Goal: Transaction & Acquisition: Purchase product/service

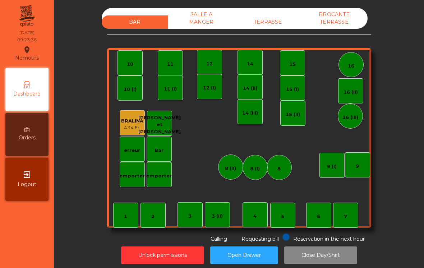
click at [245, 64] on div "14" at bounding box center [249, 62] width 25 height 25
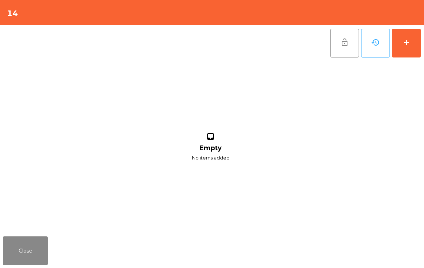
click at [408, 50] on button "add" at bounding box center [406, 43] width 29 height 29
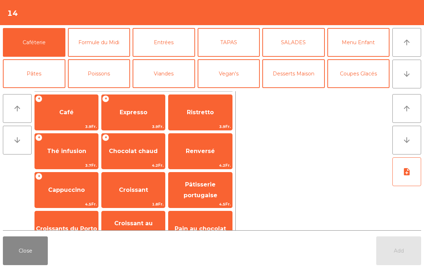
click at [56, 193] on span "Cappuccino" at bounding box center [66, 189] width 37 height 7
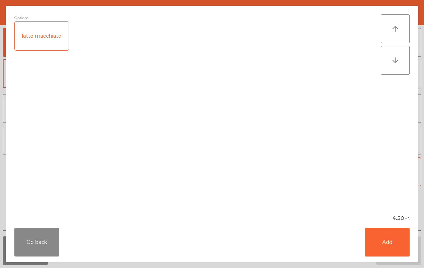
click at [392, 247] on button "Add" at bounding box center [386, 242] width 45 height 29
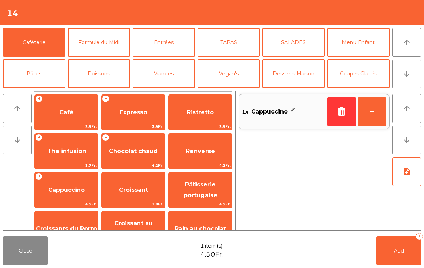
click at [128, 194] on span "Croissant" at bounding box center [133, 189] width 63 height 19
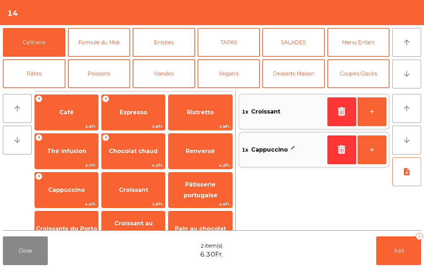
click at [394, 251] on span "Add" at bounding box center [399, 250] width 10 height 6
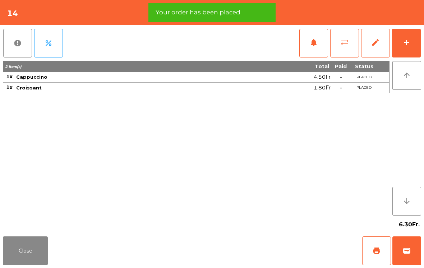
click at [375, 255] on button "print" at bounding box center [376, 250] width 29 height 29
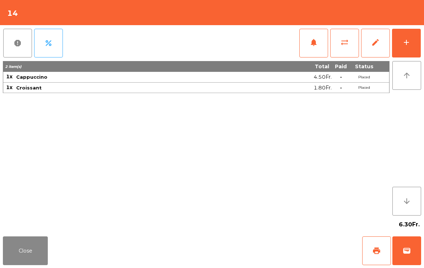
click at [25, 250] on button "Close" at bounding box center [25, 250] width 45 height 29
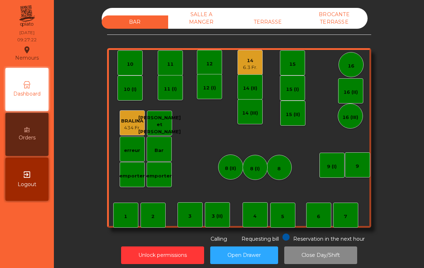
click at [275, 9] on div "BAR SALLE A MANGER TERRASSE BROCANTE TERRASSE" at bounding box center [235, 18] width 266 height 21
click at [273, 22] on div "TERRASSE" at bounding box center [267, 21] width 66 height 13
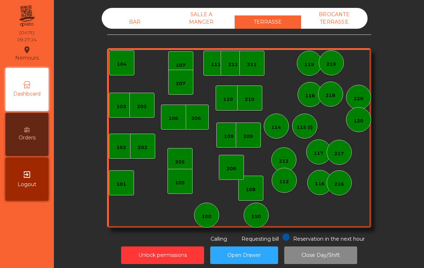
click at [262, 222] on div "150" at bounding box center [255, 215] width 25 height 25
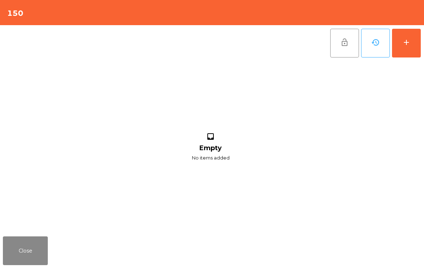
click at [415, 50] on button "add" at bounding box center [406, 43] width 29 height 29
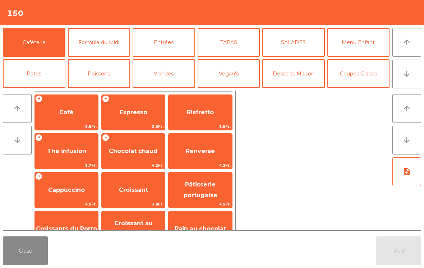
click at [59, 116] on span "Café" at bounding box center [66, 112] width 63 height 19
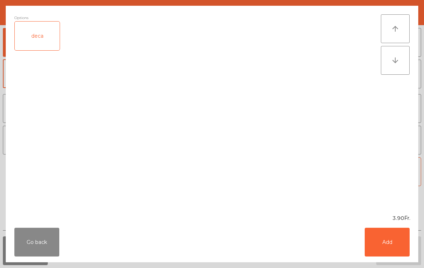
click at [399, 242] on button "Add" at bounding box center [386, 242] width 45 height 29
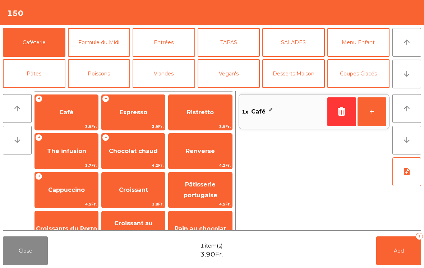
click at [372, 115] on button "+" at bounding box center [371, 111] width 29 height 29
click at [59, 223] on span "Croissants du Porto" at bounding box center [66, 228] width 63 height 19
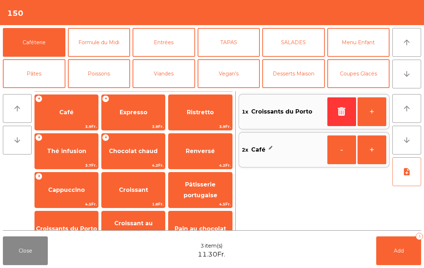
click at [405, 256] on button "Add 3" at bounding box center [398, 250] width 45 height 29
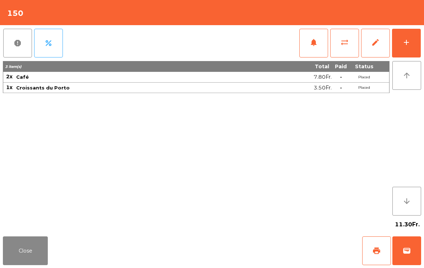
click at [410, 245] on button "wallet" at bounding box center [406, 250] width 29 height 29
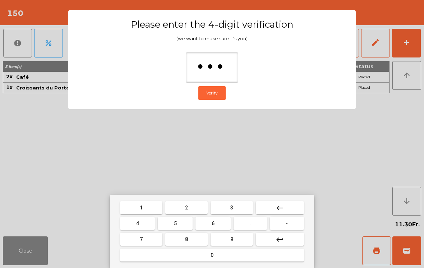
type input "****"
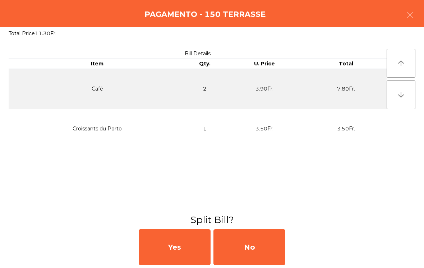
click at [273, 252] on div "No" at bounding box center [249, 247] width 72 height 36
click at [257, 242] on div "MB" at bounding box center [249, 247] width 72 height 36
click at [252, 244] on div "No" at bounding box center [249, 247] width 72 height 36
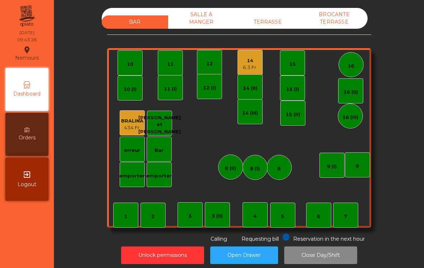
click at [288, 223] on div "5" at bounding box center [282, 215] width 25 height 25
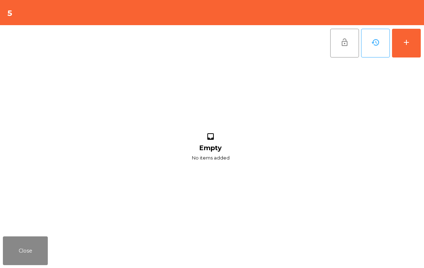
click at [403, 46] on div "add" at bounding box center [406, 42] width 9 height 9
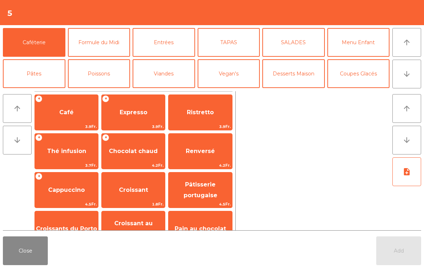
click at [68, 122] on span "Café" at bounding box center [66, 112] width 63 height 19
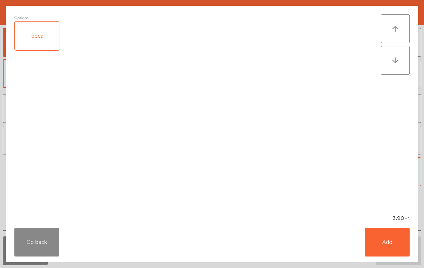
click at [396, 242] on button "Add" at bounding box center [386, 242] width 45 height 29
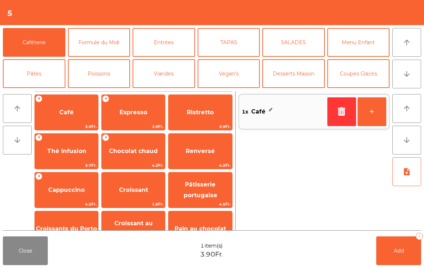
click at [370, 115] on button "+" at bounding box center [371, 111] width 29 height 29
click at [131, 224] on span "Croissant au chocolat pt" at bounding box center [133, 229] width 38 height 18
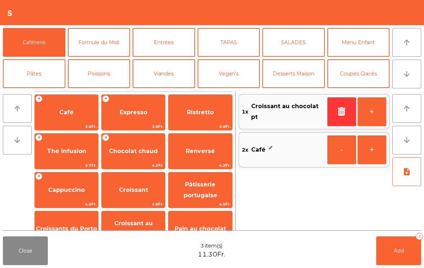
click at [401, 250] on span "Add" at bounding box center [399, 250] width 10 height 6
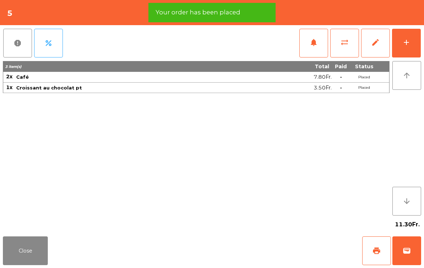
click at [24, 251] on button "Close" at bounding box center [25, 250] width 45 height 29
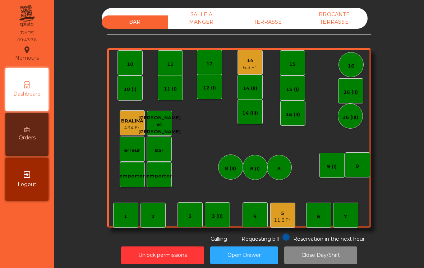
click at [248, 68] on div "6.3 Fr." at bounding box center [250, 67] width 14 height 7
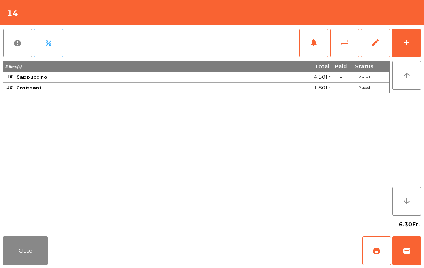
click at [348, 47] on button "sync_alt" at bounding box center [344, 43] width 29 height 29
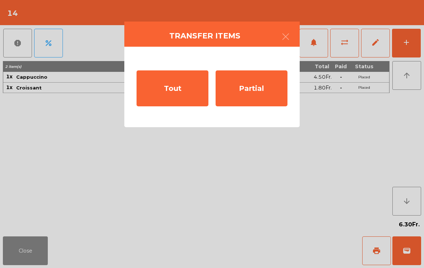
click at [408, 43] on ngb-modal-window "Transfer items Tout Partial" at bounding box center [212, 134] width 424 height 268
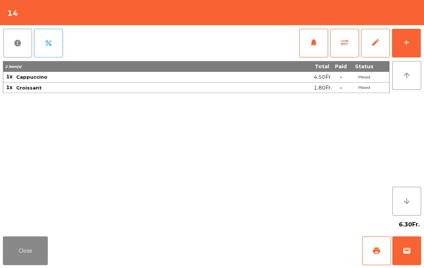
click at [413, 47] on button "add" at bounding box center [406, 43] width 29 height 29
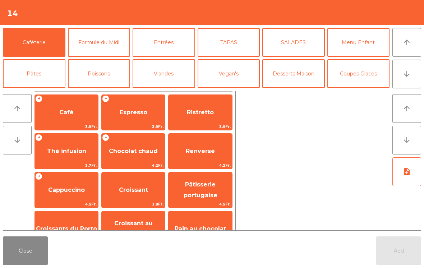
click at [60, 190] on span "Cappuccino" at bounding box center [66, 189] width 37 height 7
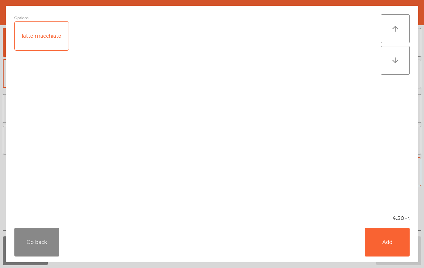
click at [399, 251] on button "Add" at bounding box center [386, 242] width 45 height 29
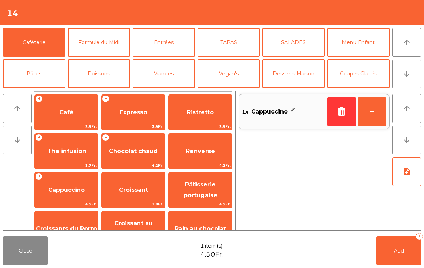
click at [403, 255] on button "Add 1" at bounding box center [398, 250] width 45 height 29
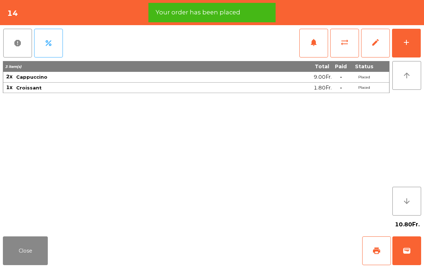
click at [29, 249] on button "Close" at bounding box center [25, 250] width 45 height 29
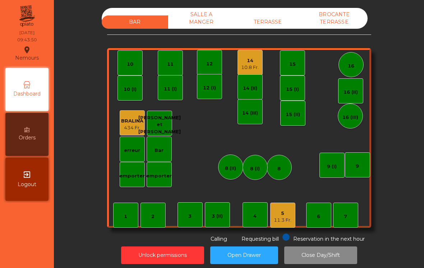
click at [156, 218] on div "2" at bounding box center [152, 215] width 25 height 25
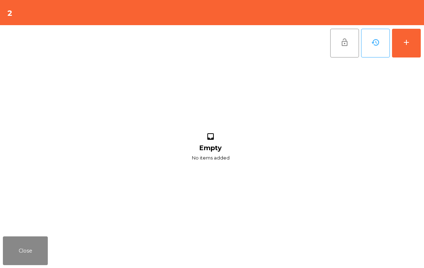
click at [410, 41] on div "add" at bounding box center [406, 42] width 9 height 9
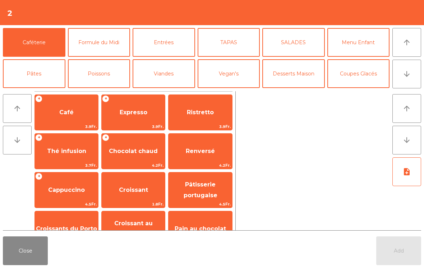
click at [412, 79] on button "arrow_downward" at bounding box center [406, 74] width 29 height 29
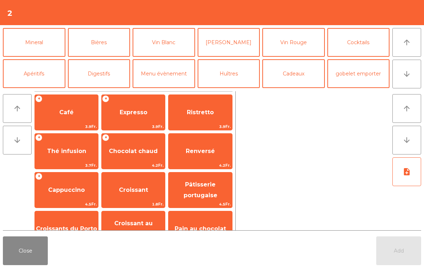
scroll to position [62, 0]
click at [34, 52] on button "Mineral" at bounding box center [34, 42] width 62 height 29
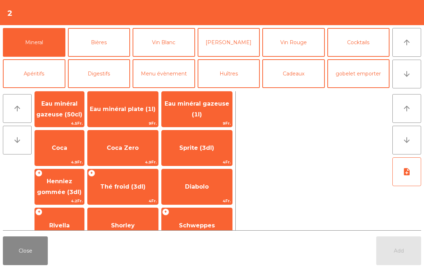
scroll to position [65, 0]
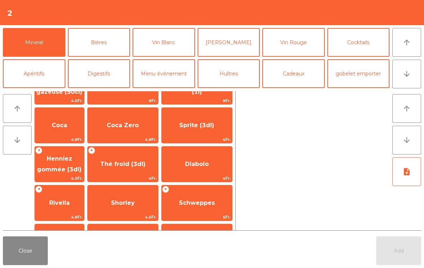
click at [62, 168] on span "Henniez gommée (3dl)" at bounding box center [59, 164] width 45 height 18
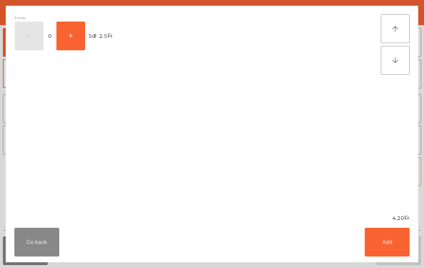
click at [400, 250] on button "Add" at bounding box center [386, 242] width 45 height 29
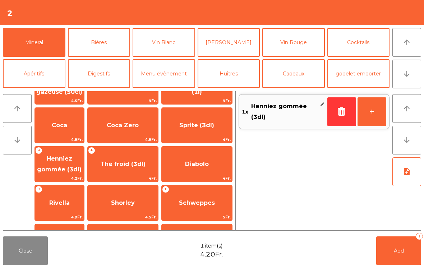
click at [373, 117] on button "+" at bounding box center [371, 111] width 29 height 29
click at [396, 251] on span "Add" at bounding box center [399, 250] width 10 height 6
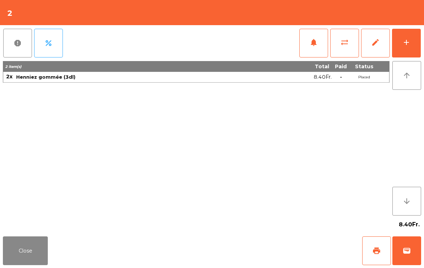
click at [31, 257] on button "Close" at bounding box center [25, 250] width 45 height 29
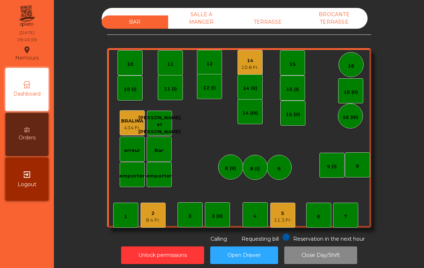
click at [293, 211] on div "5 11.3 Fr." at bounding box center [282, 215] width 25 height 25
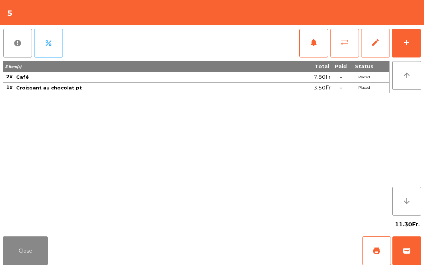
click at [375, 259] on button "print" at bounding box center [376, 250] width 29 height 29
click at [23, 251] on button "Close" at bounding box center [25, 250] width 45 height 29
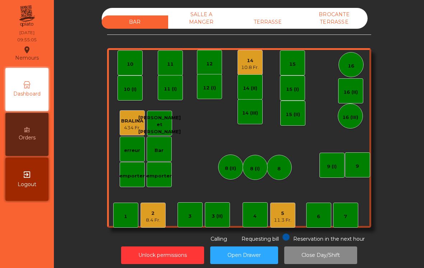
click at [247, 65] on div "10.8 Fr." at bounding box center [250, 67] width 18 height 7
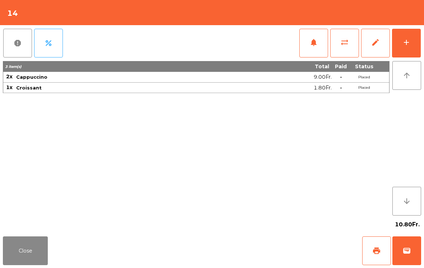
click at [370, 255] on button "print" at bounding box center [376, 250] width 29 height 29
click at [413, 252] on button "wallet" at bounding box center [406, 250] width 29 height 29
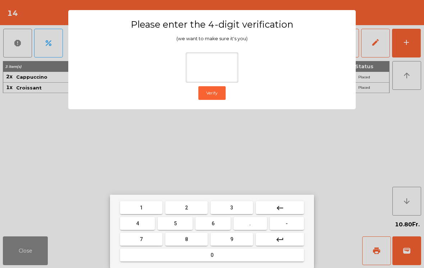
type input "*"
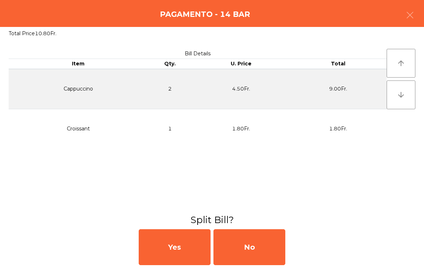
click at [264, 246] on div "No" at bounding box center [249, 247] width 72 height 36
click at [265, 247] on div "MB" at bounding box center [249, 247] width 72 height 36
click at [268, 249] on div "No" at bounding box center [249, 247] width 72 height 36
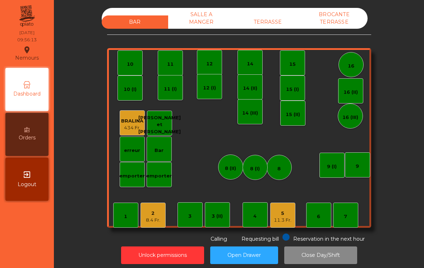
click at [282, 227] on div "5 11.3 Fr." at bounding box center [282, 215] width 25 height 25
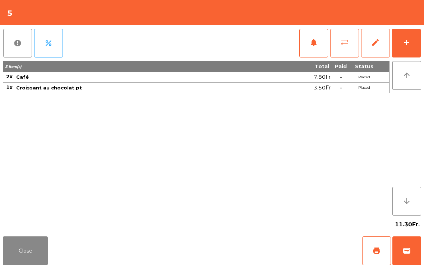
click at [418, 247] on button "wallet" at bounding box center [406, 250] width 29 height 29
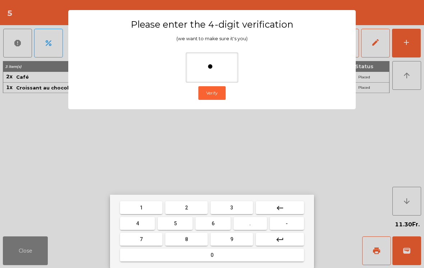
type input "**"
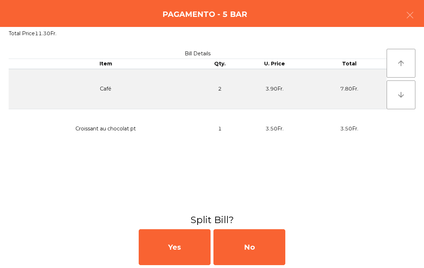
click at [250, 244] on div "No" at bounding box center [249, 247] width 72 height 36
click at [252, 243] on div "MB" at bounding box center [249, 247] width 72 height 36
click at [260, 257] on div "No" at bounding box center [249, 247] width 72 height 36
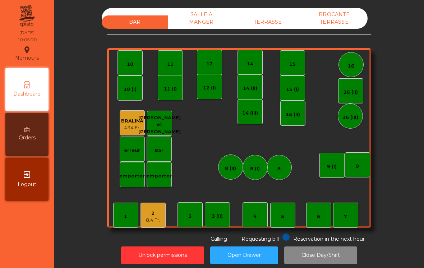
click at [160, 224] on div "2 8.4 Fr." at bounding box center [152, 215] width 25 height 25
